Goal: Task Accomplishment & Management: Manage account settings

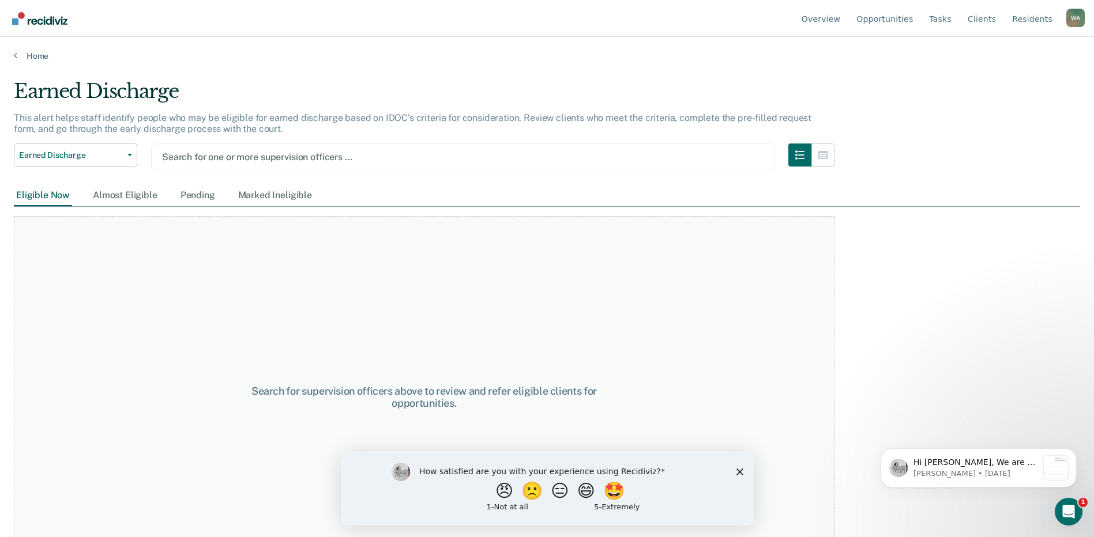
click at [772, 358] on div "Search for supervision officers above to review and refer eligible clients for …" at bounding box center [424, 397] width 821 height 362
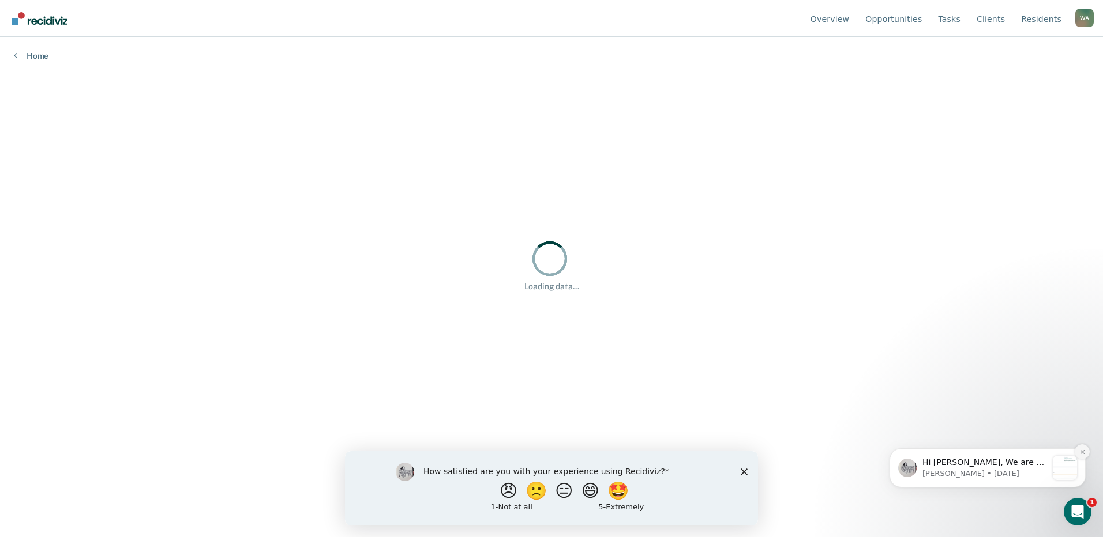
click at [1082, 453] on icon "Dismiss notification" at bounding box center [1082, 452] width 4 height 4
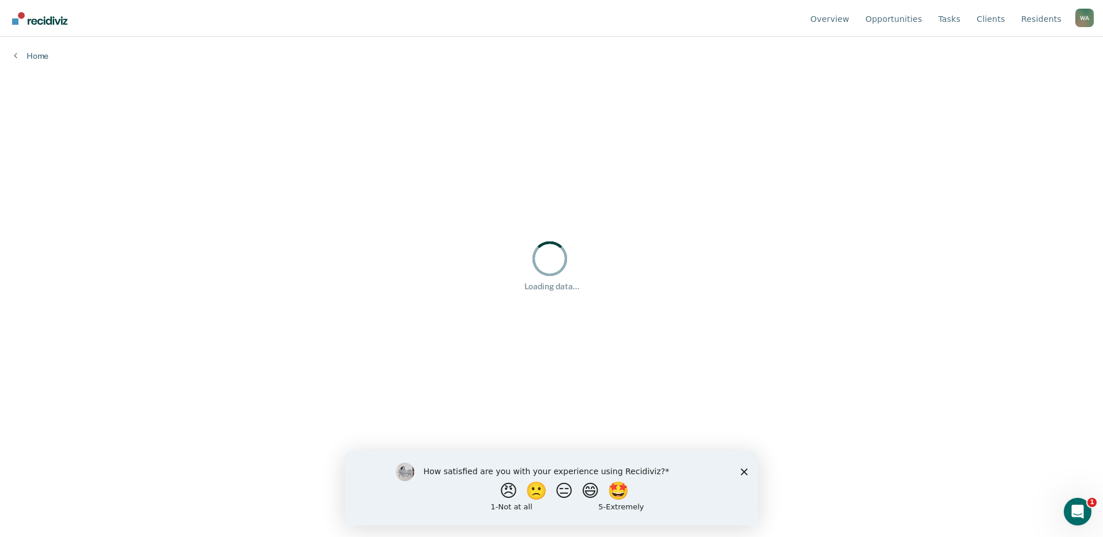
click at [744, 469] on icon "Close survey" at bounding box center [743, 471] width 7 height 7
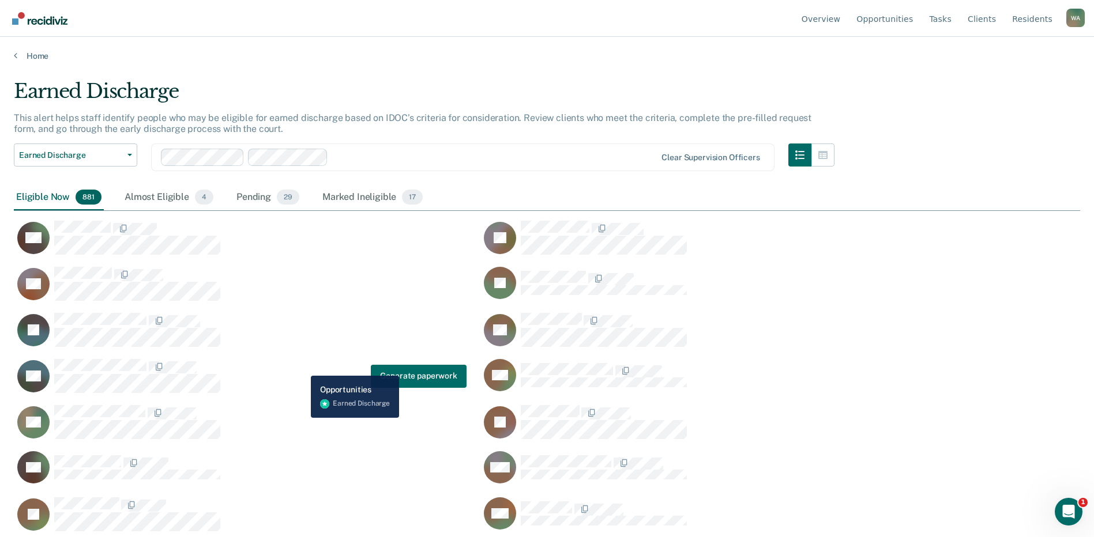
scroll to position [363, 1058]
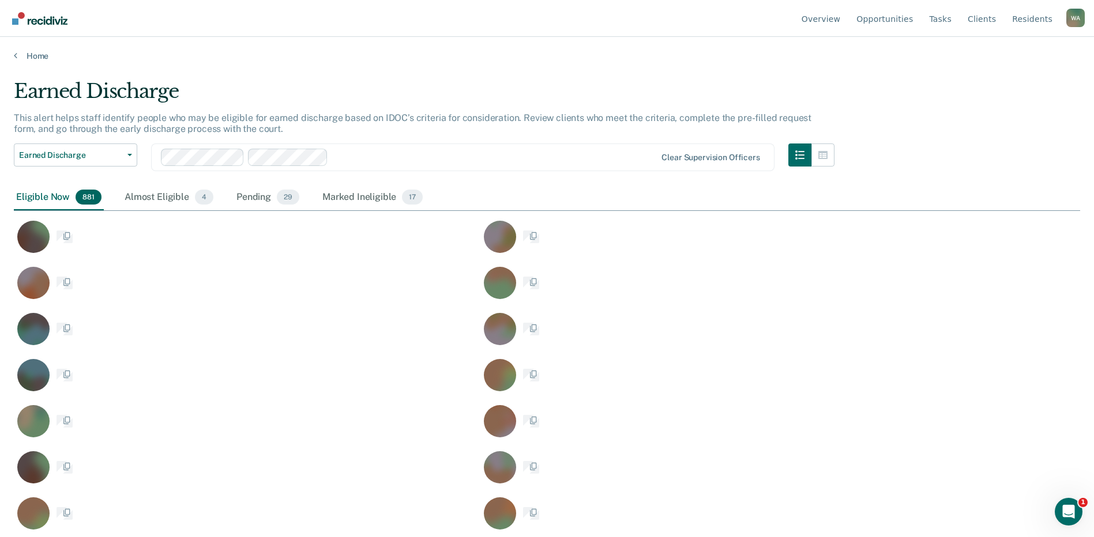
click at [333, 156] on div at bounding box center [495, 157] width 324 height 13
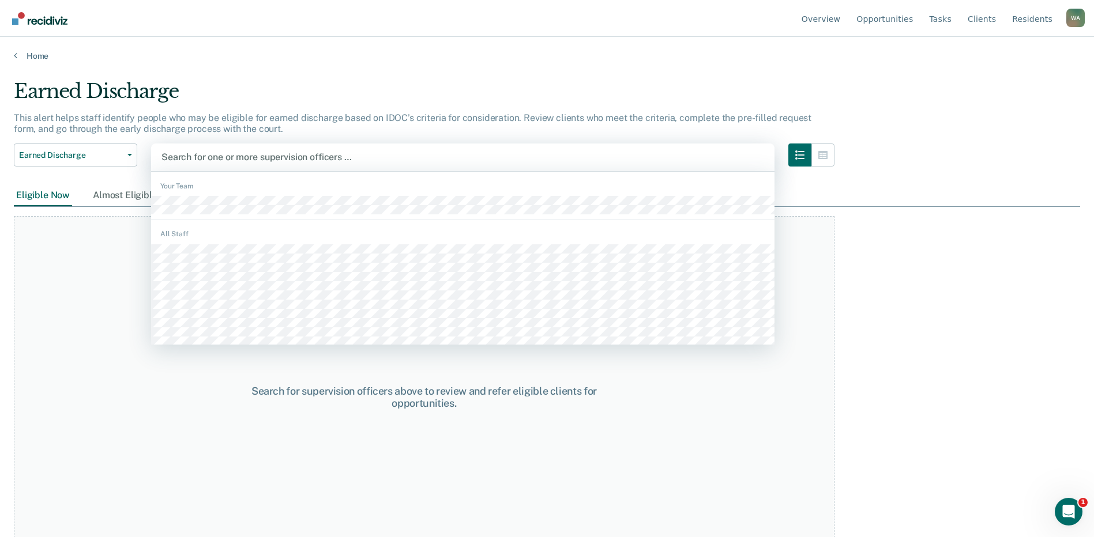
click at [232, 159] on div at bounding box center [462, 157] width 603 height 13
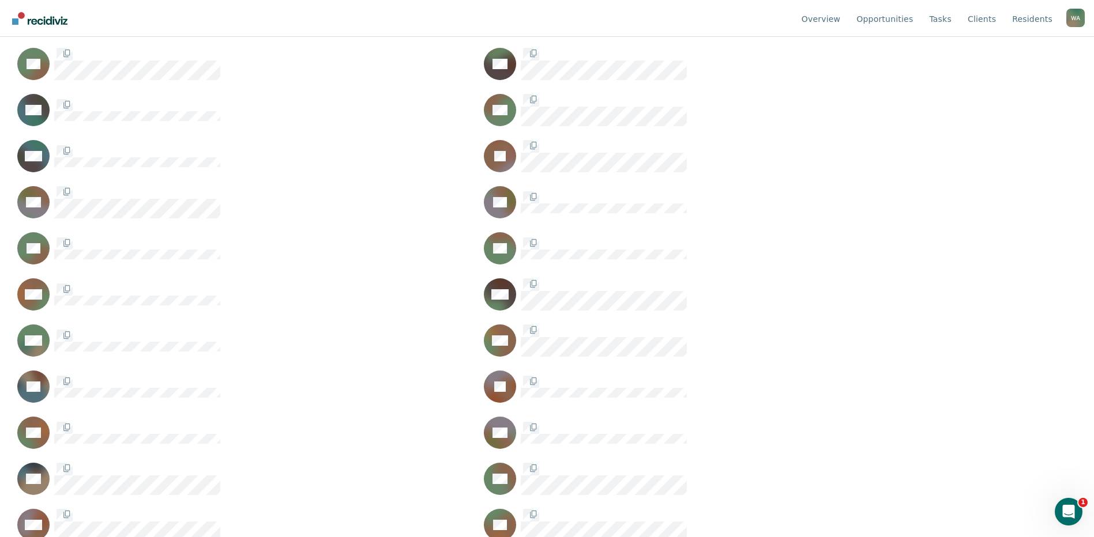
scroll to position [0, 0]
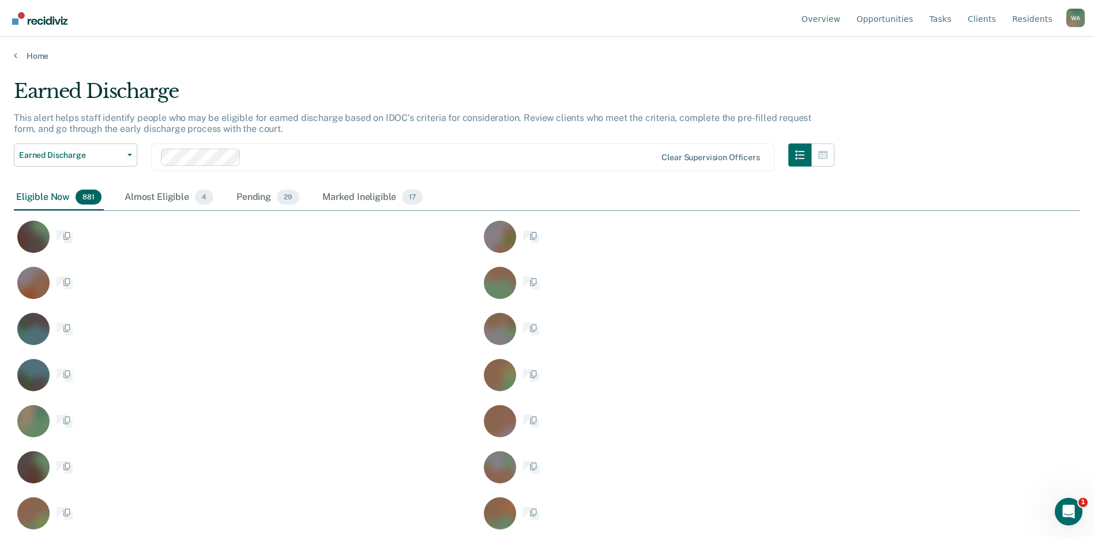
drag, startPoint x: 269, startPoint y: 142, endPoint x: 901, endPoint y: 272, distance: 645.2
click at [901, 272] on div "JP" at bounding box center [706, 282] width 453 height 33
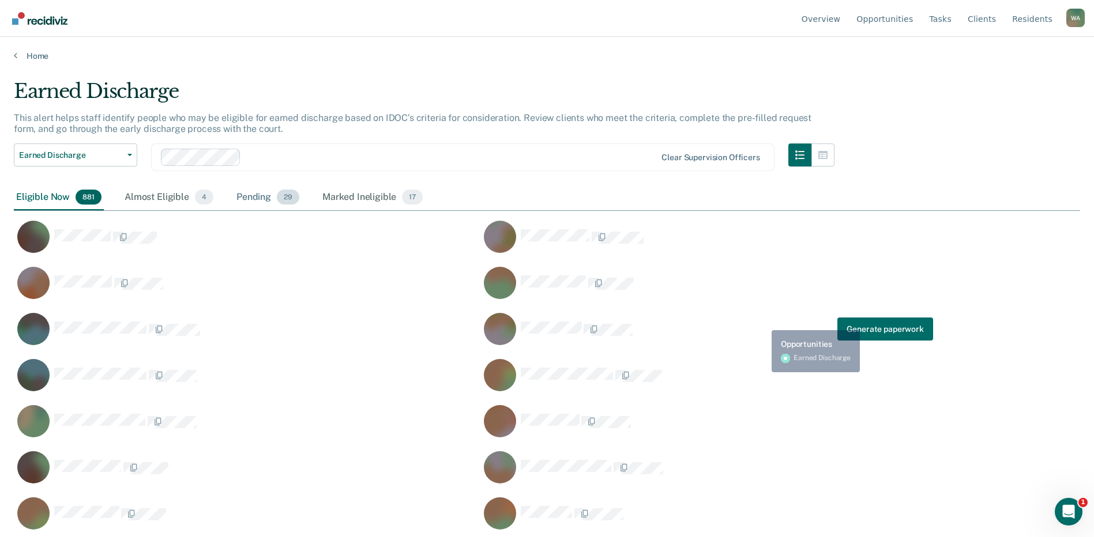
click at [265, 196] on div "Pending 29" at bounding box center [267, 197] width 67 height 25
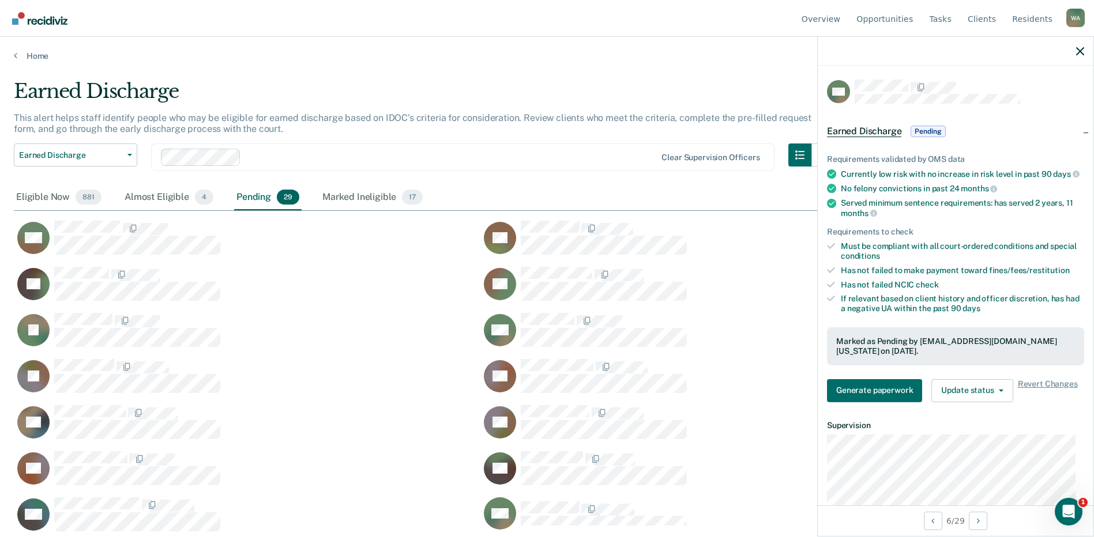
scroll to position [115, 0]
